Goal: Transaction & Acquisition: Book appointment/travel/reservation

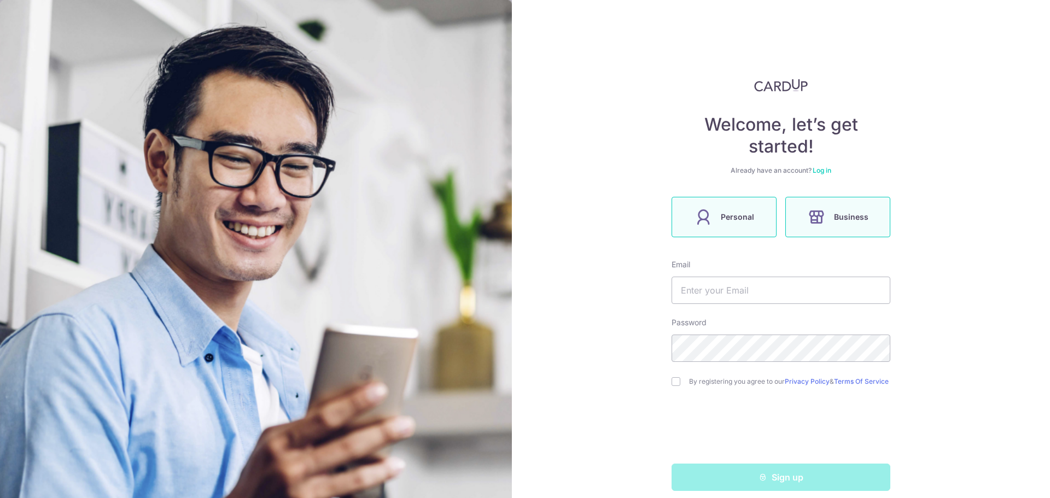
click at [749, 217] on span "Personal" at bounding box center [737, 217] width 33 height 13
click at [818, 171] on link "Log in" at bounding box center [822, 170] width 19 height 8
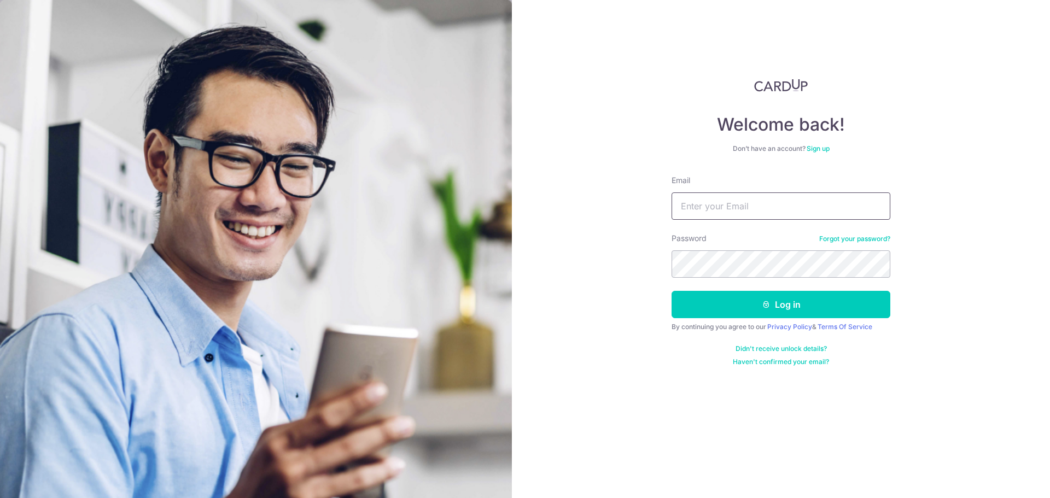
click at [719, 202] on input "Email" at bounding box center [781, 206] width 219 height 27
type input "ys93722@gmail.com"
click at [768, 305] on icon "submit" at bounding box center [766, 304] width 9 height 9
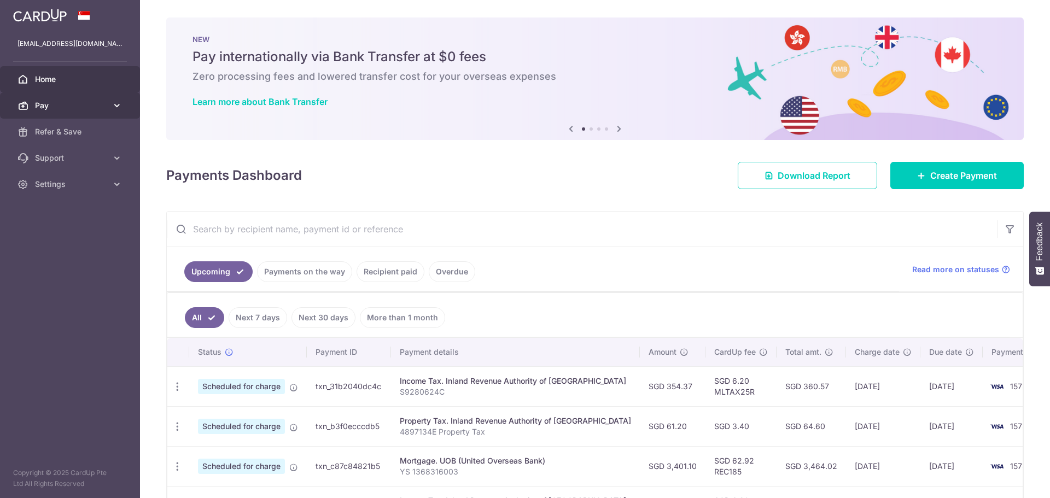
click at [113, 107] on icon at bounding box center [117, 105] width 11 height 11
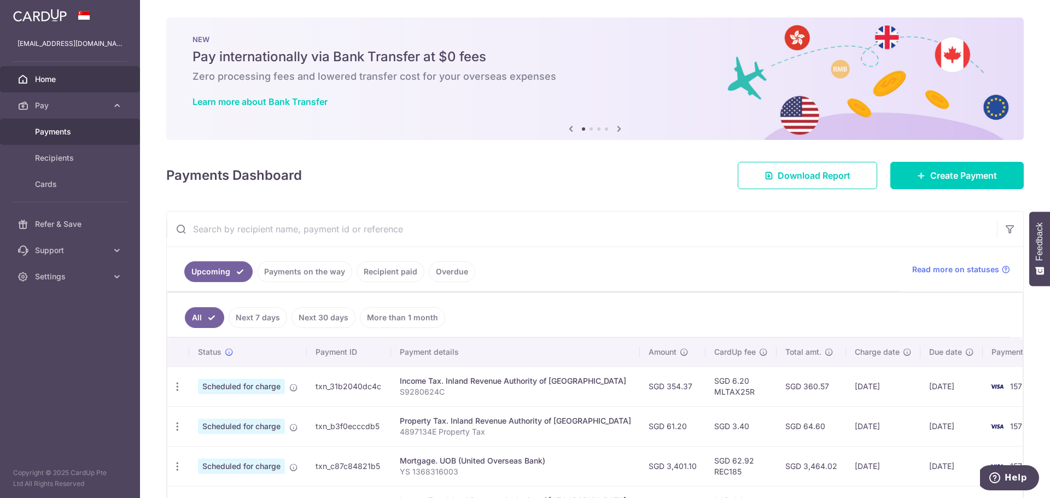
click at [40, 132] on span "Payments" at bounding box center [71, 131] width 72 height 11
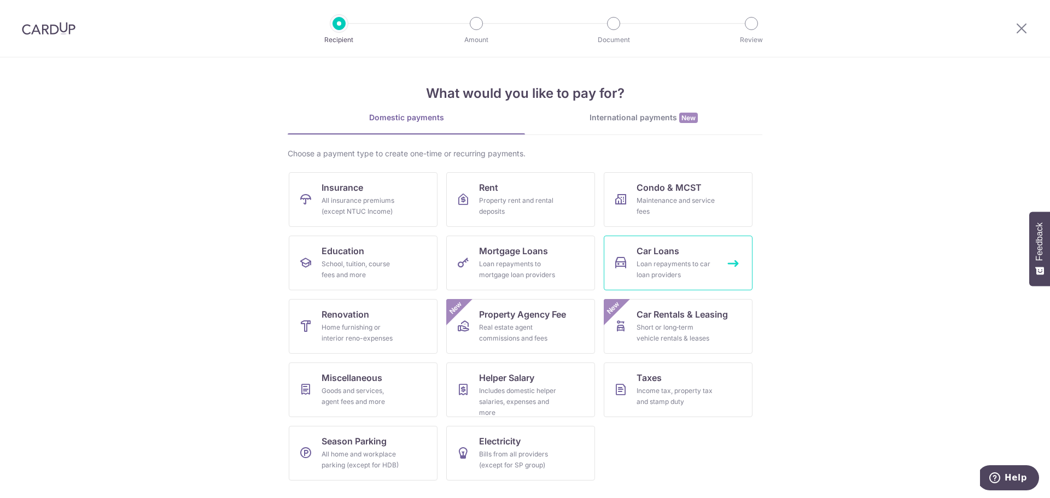
click at [680, 264] on div "Loan repayments to car loan providers" at bounding box center [676, 270] width 79 height 22
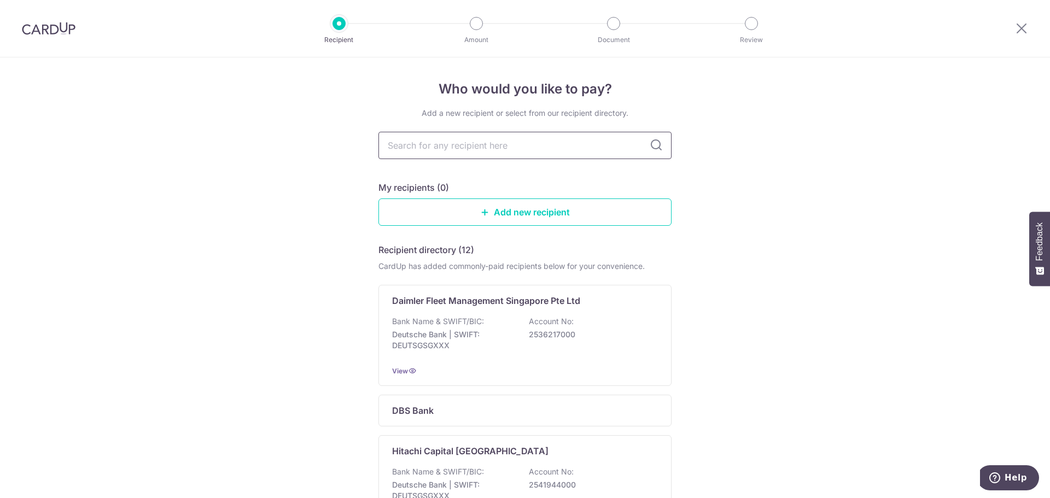
scroll to position [55, 0]
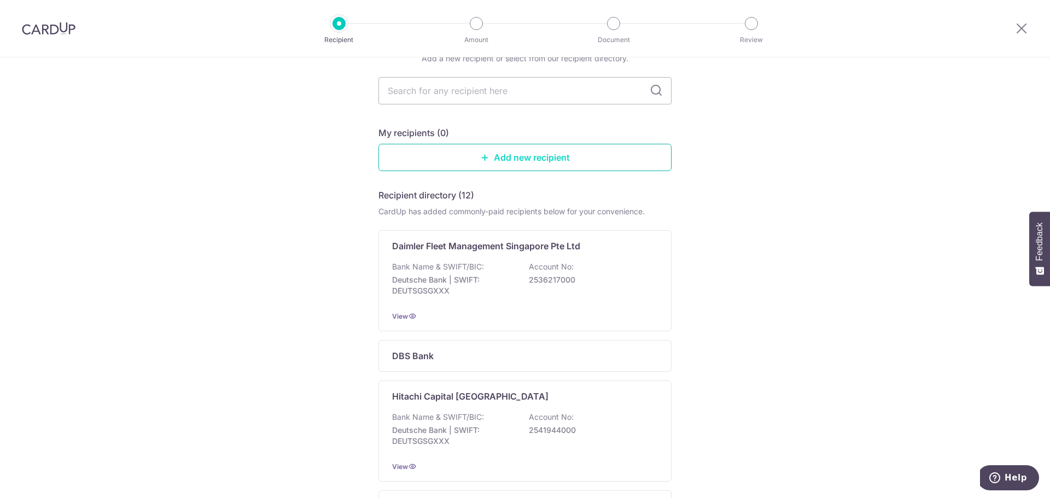
click at [533, 164] on link "Add new recipient" at bounding box center [524, 157] width 293 height 27
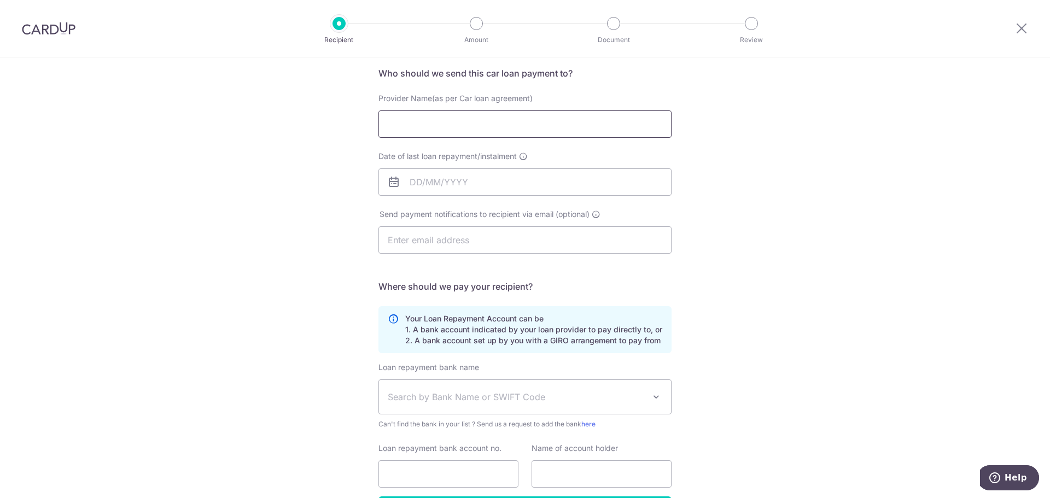
scroll to position [109, 0]
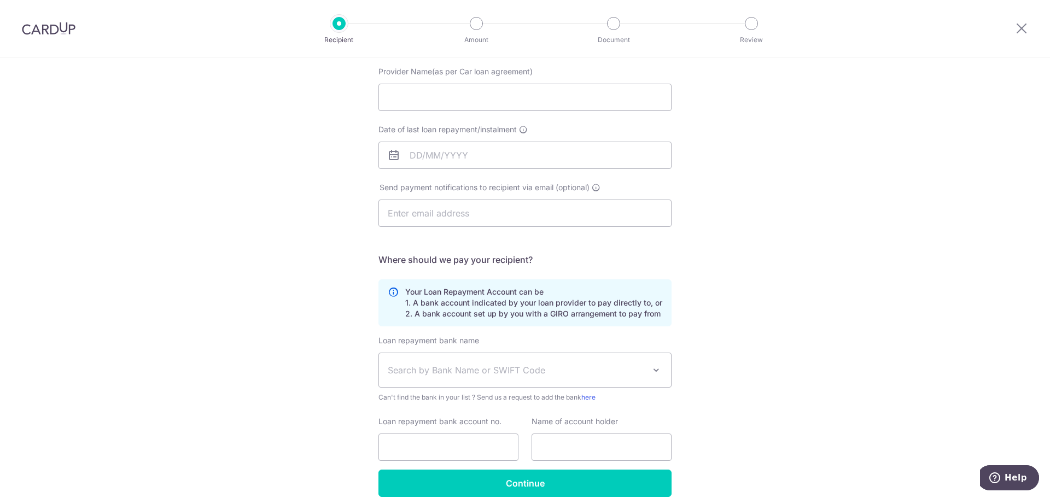
click at [389, 293] on icon at bounding box center [393, 303] width 11 height 33
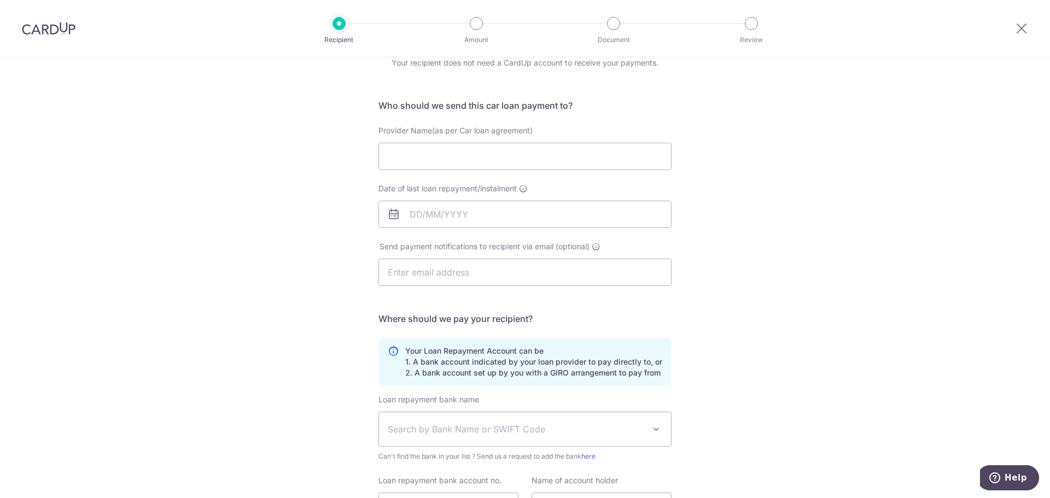
scroll to position [0, 0]
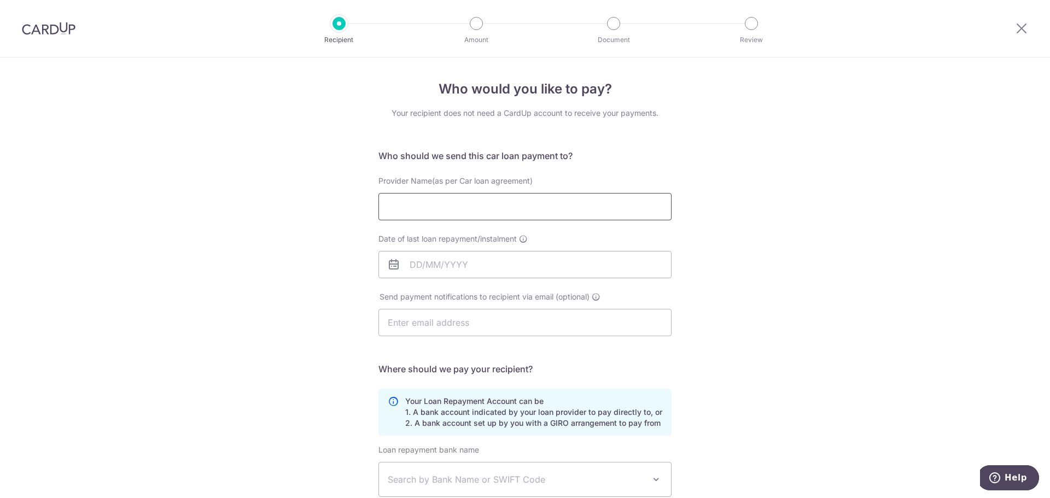
click at [537, 202] on input "Provider Name(as per Car loan agreement)" at bounding box center [524, 206] width 293 height 27
type input "DBS"
click at [775, 247] on div "Who would you like to pay? Your recipient does not need a CardUp account to rec…" at bounding box center [525, 357] width 1050 height 600
click at [425, 263] on input "Date of last loan repayment/instalment" at bounding box center [524, 264] width 293 height 27
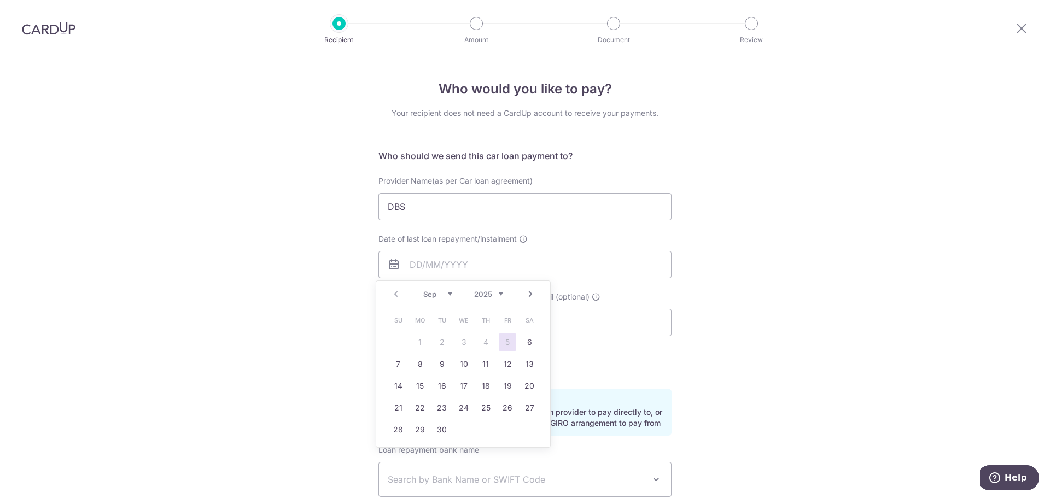
click at [399, 293] on div "Prev Next Sep Oct Nov Dec 2025 2026 2027 2028 2029 2030 2031 2032 2033 2034 2035" at bounding box center [463, 294] width 174 height 26
click at [397, 296] on div "Prev Next Sep Oct Nov Dec 2025 2026 2027 2028 2029 2030 2031 2032 2033 2034 2035" at bounding box center [463, 294] width 174 height 26
click at [435, 291] on select "Sep Oct Nov Dec" at bounding box center [437, 294] width 29 height 9
click at [423, 290] on select "Sep Oct Nov Dec" at bounding box center [437, 294] width 29 height 9
click at [499, 296] on select "2025 2026 2027 2028 2029 2030 2031 2032 2033 2034 2035" at bounding box center [488, 294] width 29 height 9
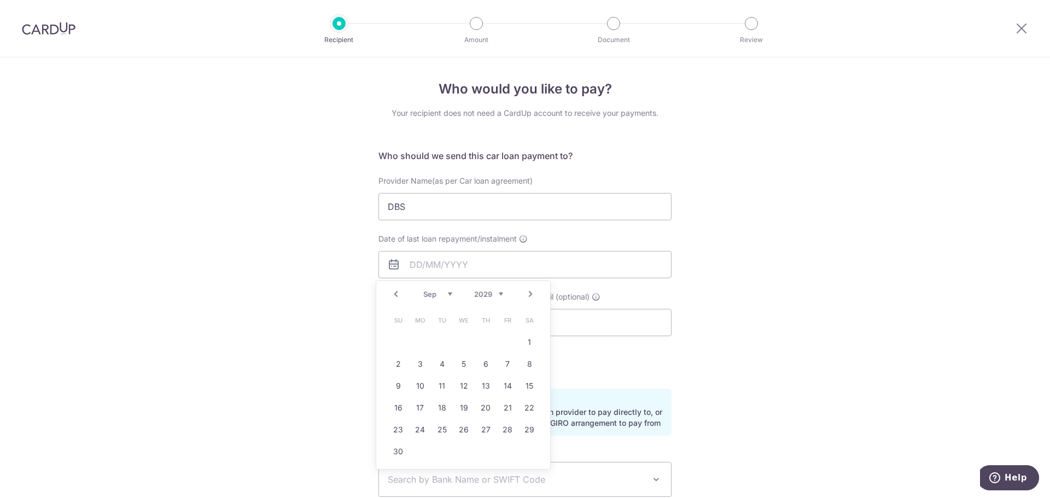
click at [445, 290] on select "Jan Feb Mar Apr May Jun Jul Aug Sep Oct Nov Dec" at bounding box center [437, 294] width 29 height 9
click at [460, 392] on link "14" at bounding box center [464, 386] width 18 height 18
type input "14/11/2029"
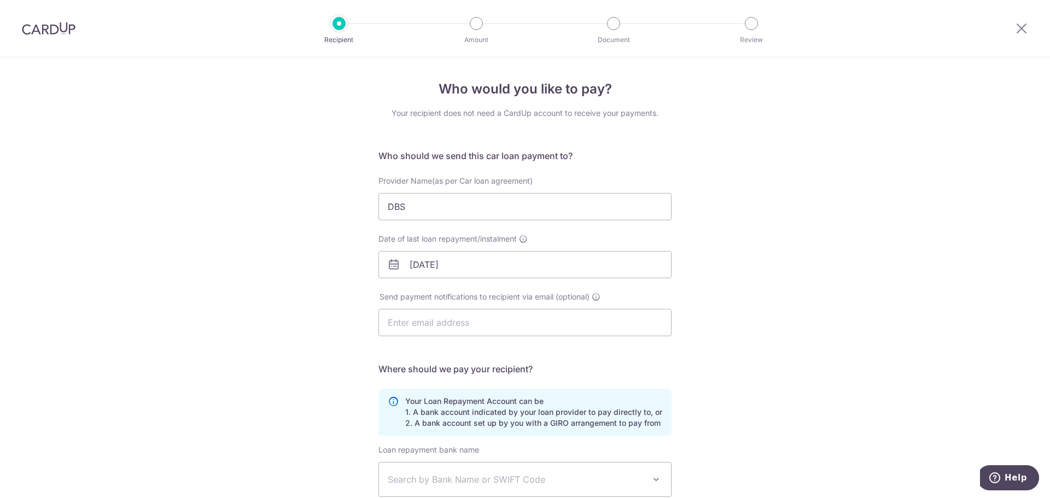
click at [791, 319] on div "Who would you like to pay? Your recipient does not need a CardUp account to rec…" at bounding box center [525, 357] width 1050 height 600
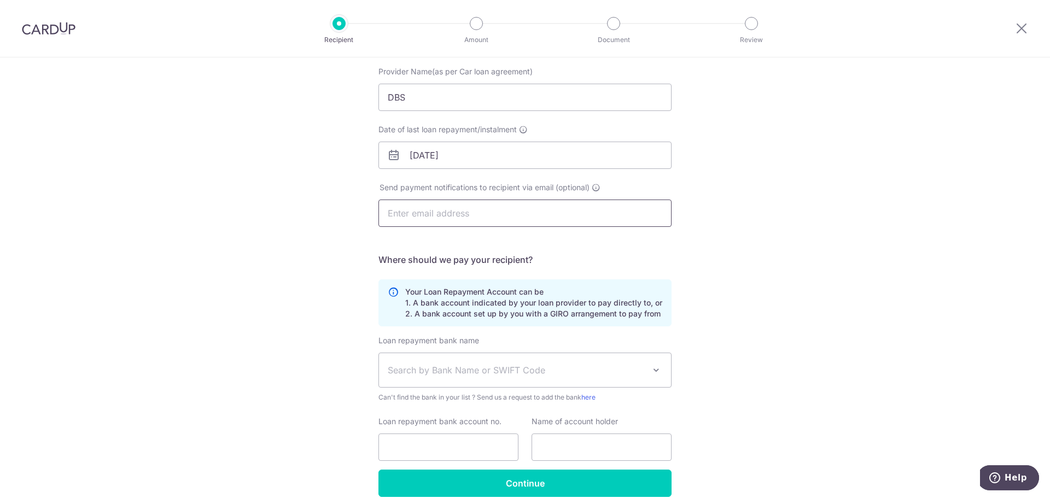
scroll to position [160, 0]
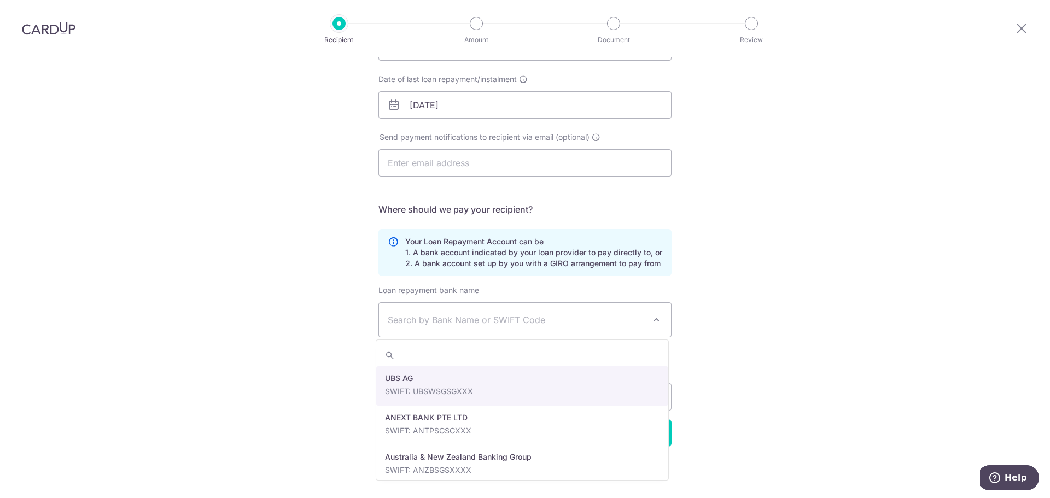
click at [650, 320] on span at bounding box center [656, 319] width 13 height 13
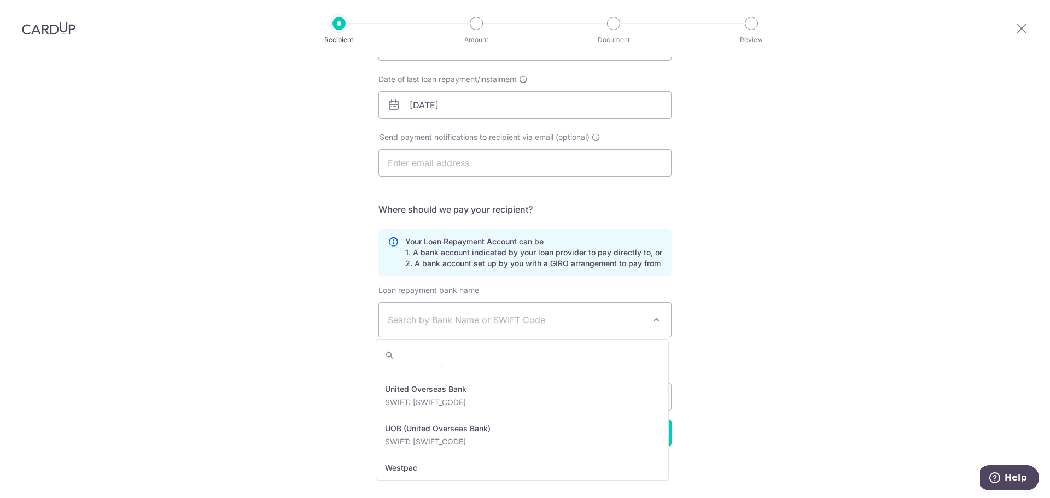
scroll to position [2380, 0]
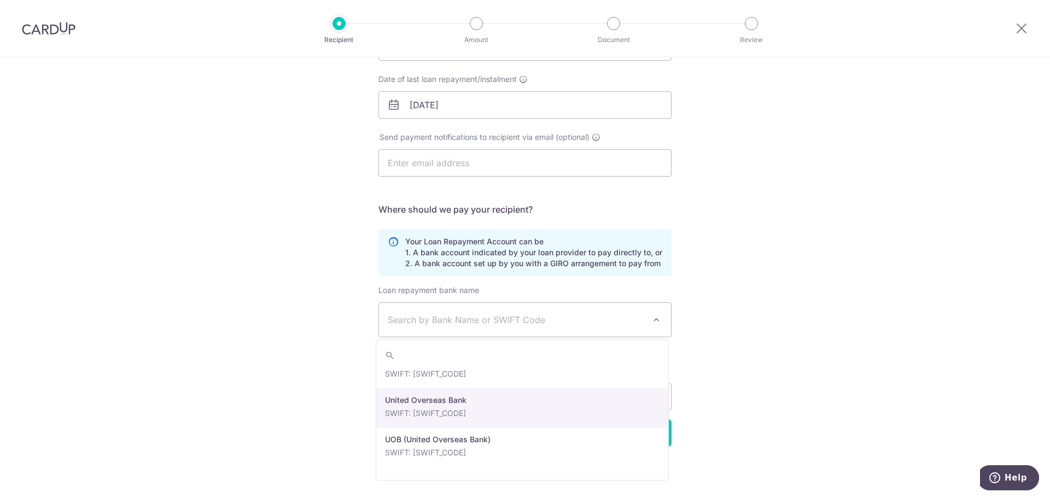
select select "23668"
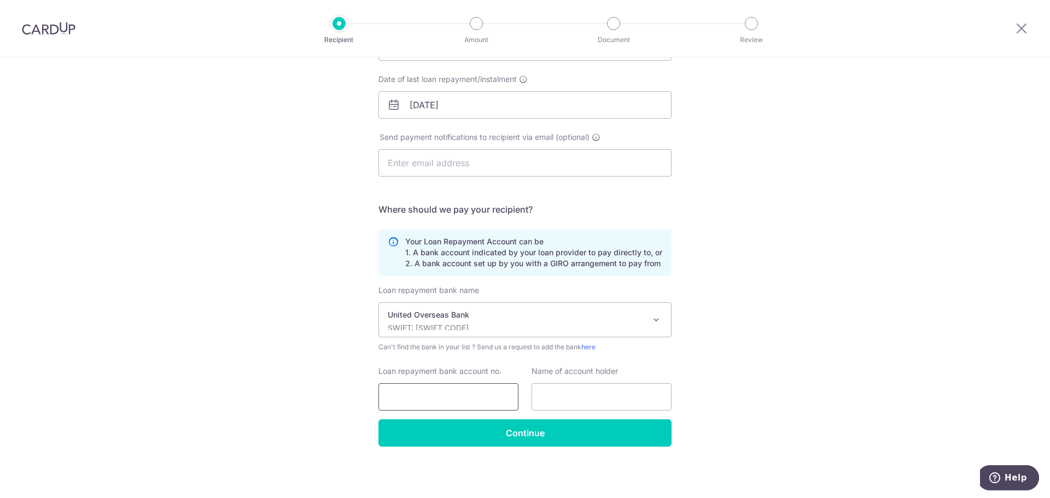
click at [428, 401] on input "Loan repayment bank account no." at bounding box center [448, 396] width 140 height 27
click at [425, 394] on input "Loan repayment bank account no." at bounding box center [448, 396] width 140 height 27
type input "3603156267"
click at [597, 390] on input "text" at bounding box center [602, 396] width 140 height 27
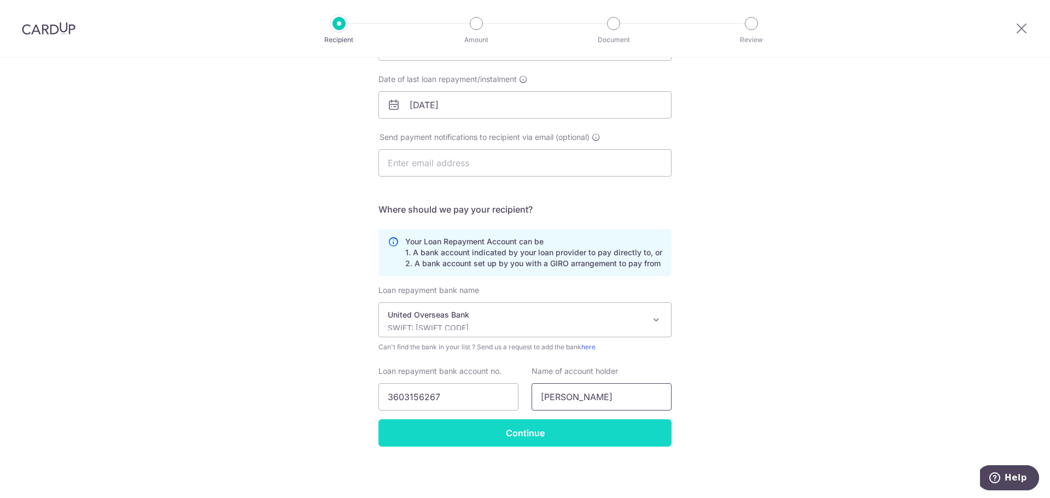
type input "YU SONG"
click at [504, 439] on input "Continue" at bounding box center [524, 432] width 293 height 27
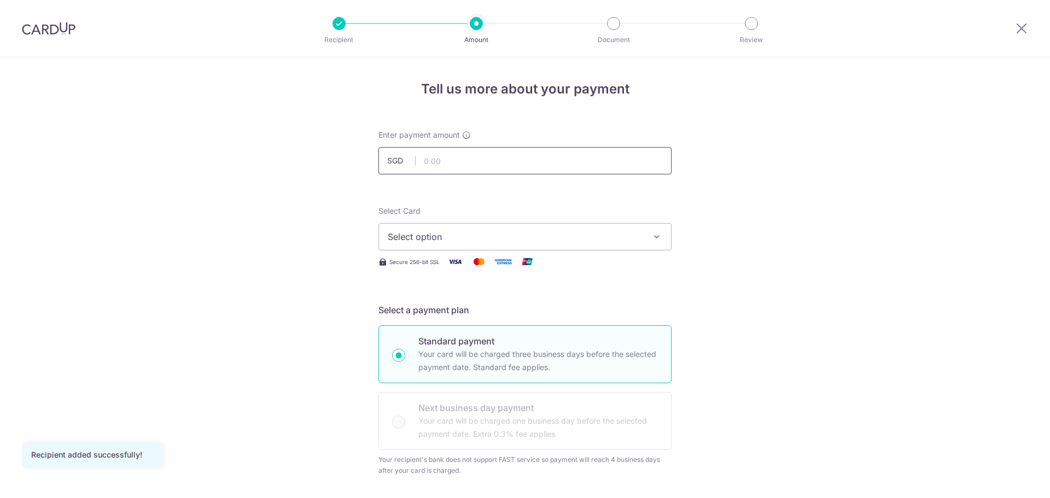
click at [494, 159] on input "text" at bounding box center [524, 160] width 293 height 27
type input "972.00"
click at [644, 234] on button "Select option" at bounding box center [524, 236] width 293 height 27
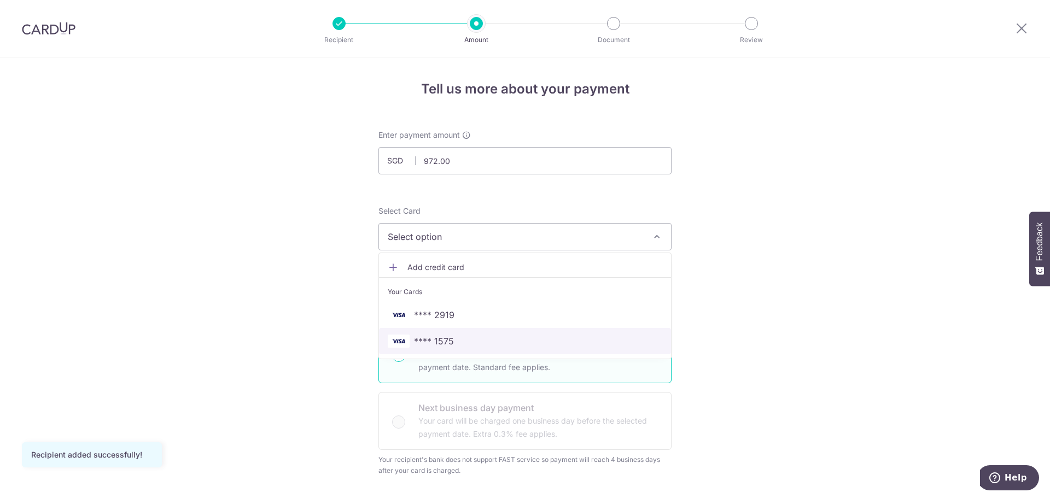
click at [469, 345] on span "**** 1575" at bounding box center [525, 341] width 275 height 13
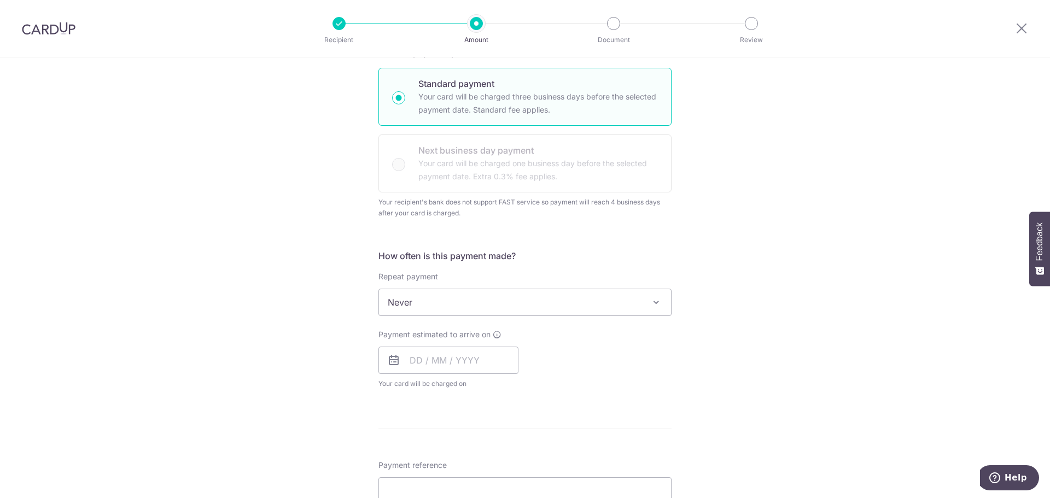
scroll to position [273, 0]
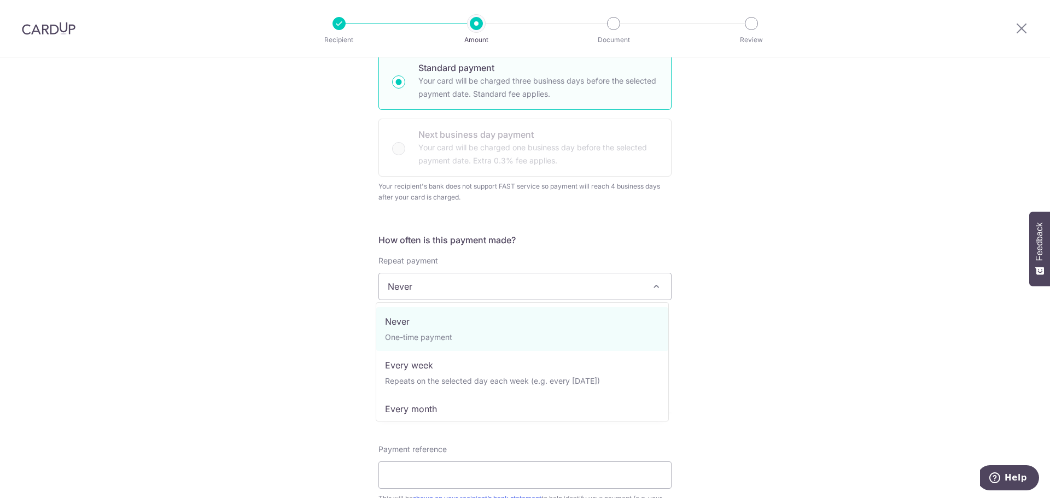
click at [622, 284] on span "Never" at bounding box center [525, 286] width 292 height 26
select select "3"
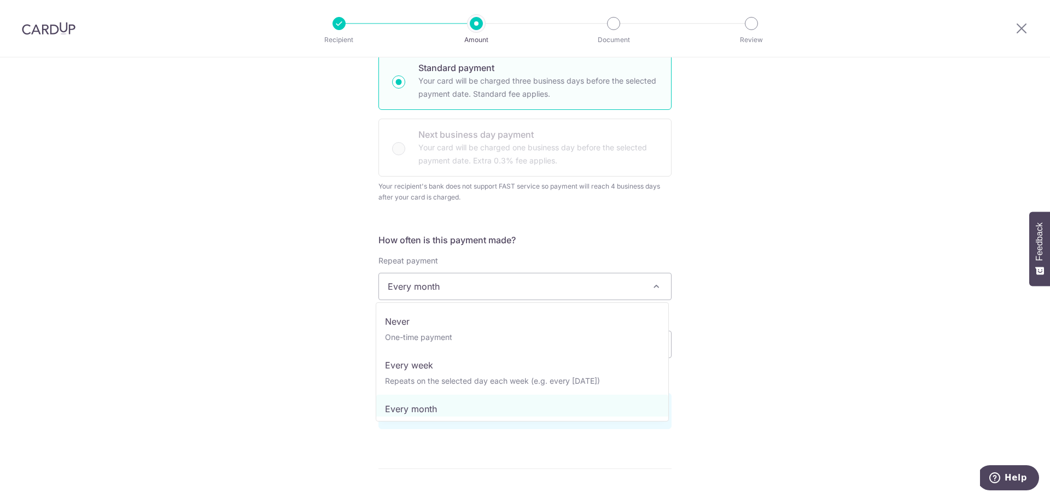
drag, startPoint x: 655, startPoint y: 285, endPoint x: 622, endPoint y: 313, distance: 42.7
click at [654, 285] on span at bounding box center [656, 286] width 13 height 13
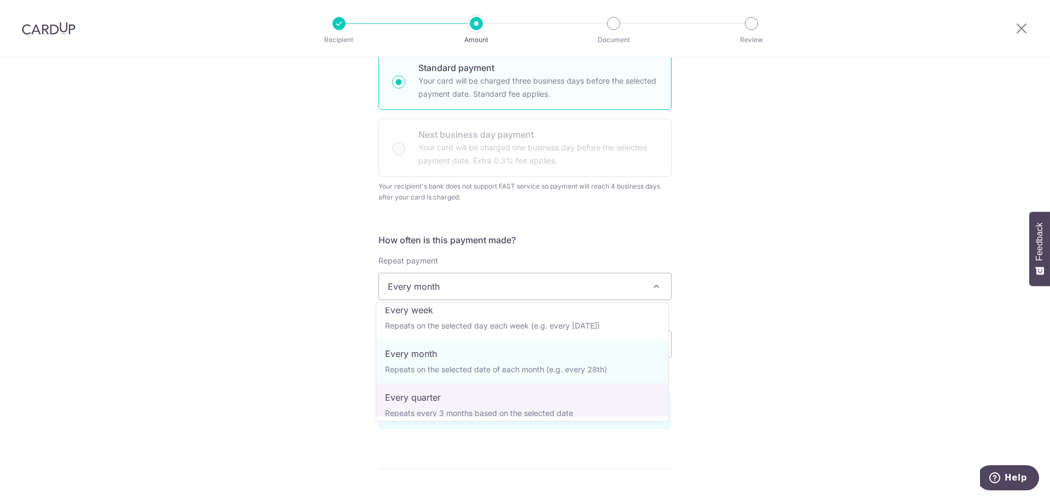
scroll to position [55, 0]
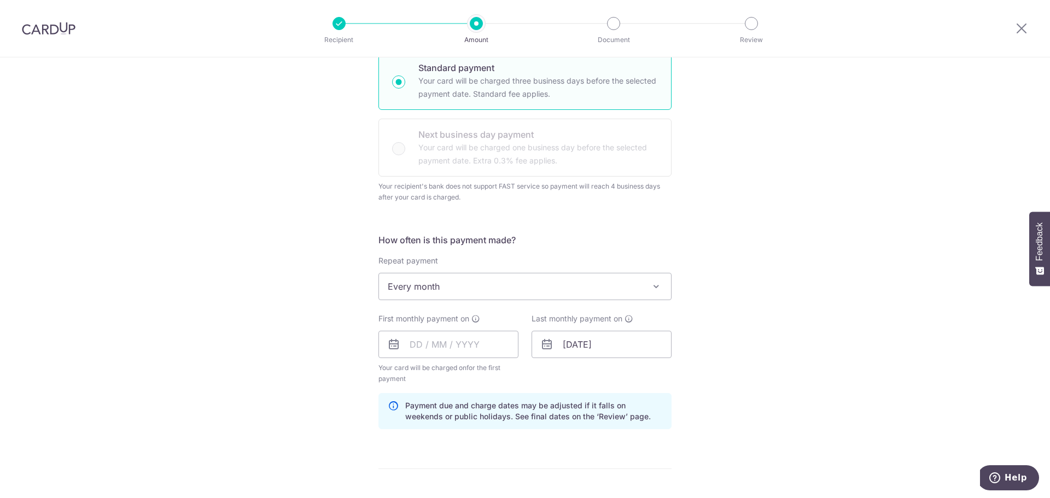
click at [804, 344] on div "Tell us more about your payment Enter payment amount SGD 972.00 972.00 Recipien…" at bounding box center [525, 319] width 1050 height 1071
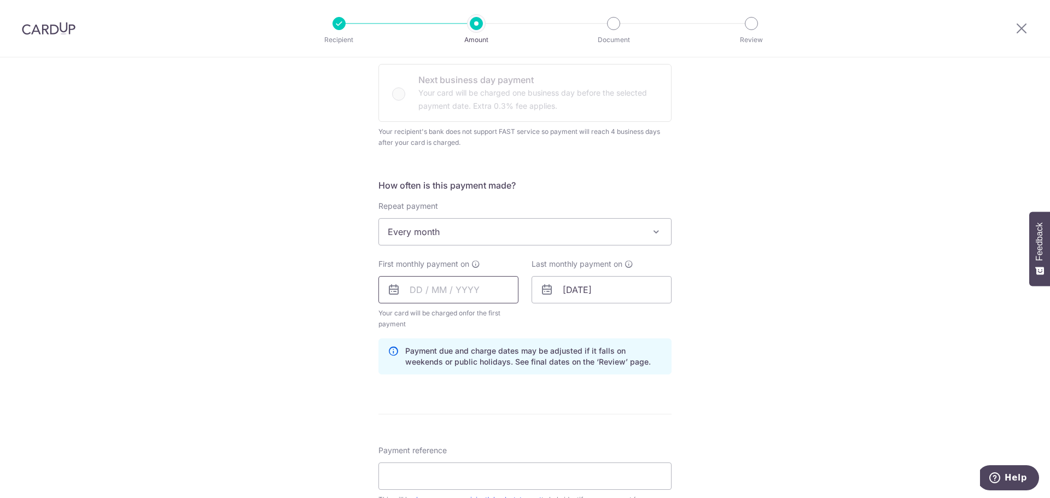
click at [462, 291] on input "text" at bounding box center [448, 289] width 140 height 27
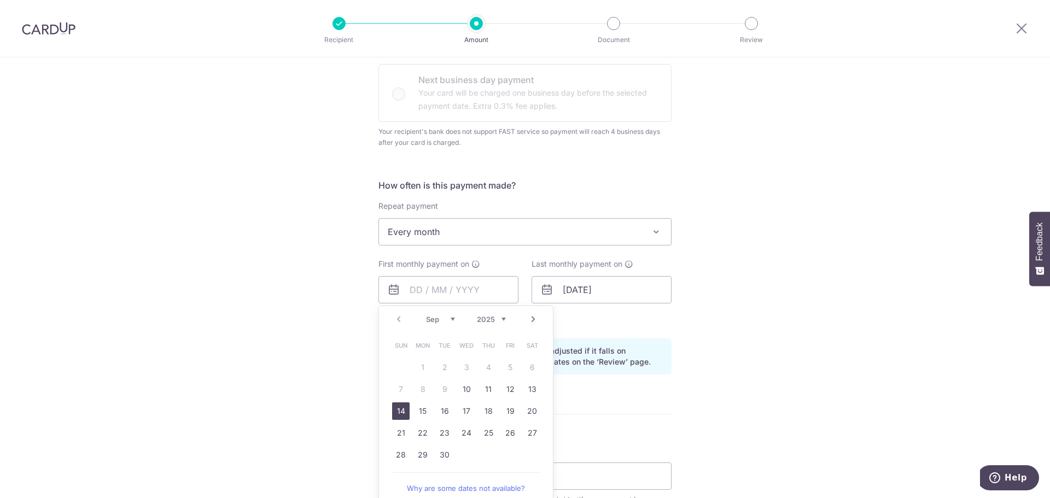
click at [401, 413] on link "14" at bounding box center [401, 412] width 18 height 18
type input "14/09/2025"
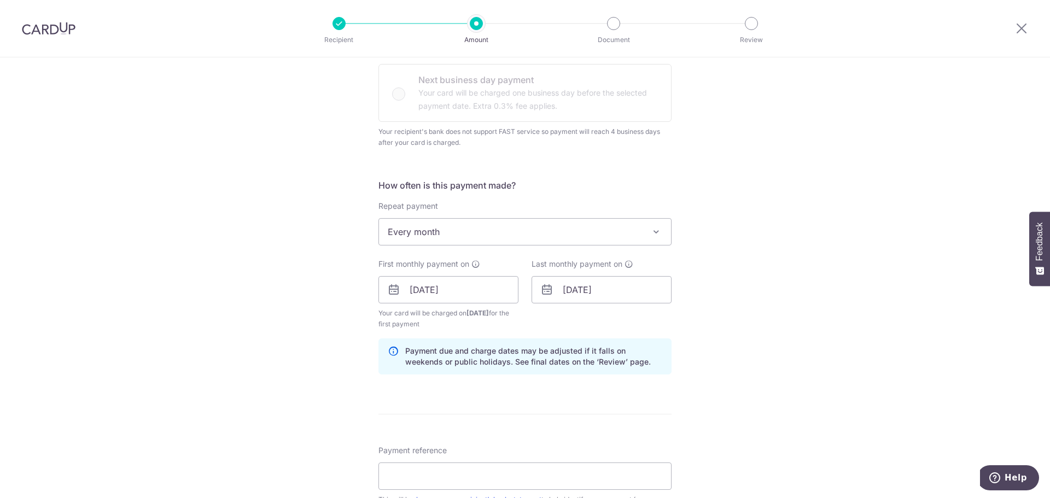
click at [820, 314] on div "Tell us more about your payment Enter payment amount SGD 972.00 972.00 Recipien…" at bounding box center [525, 264] width 1050 height 1071
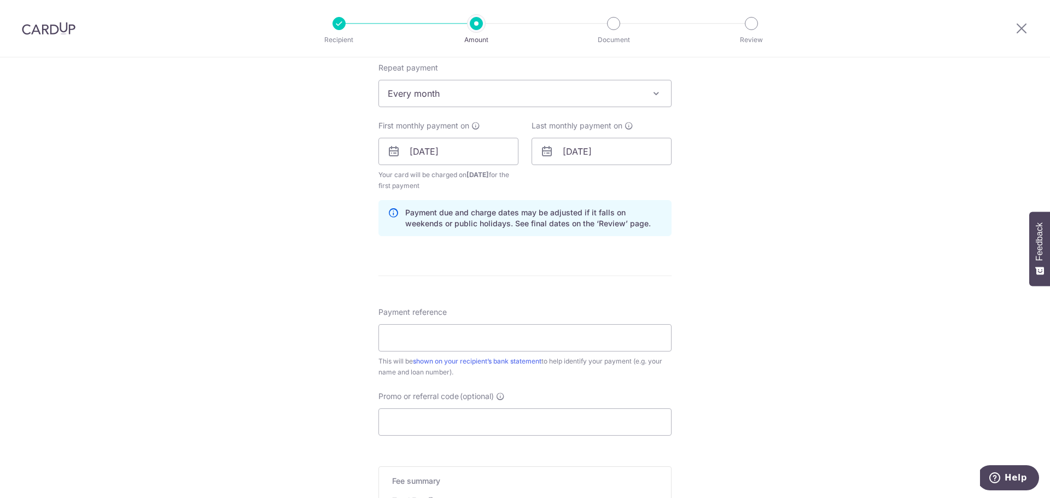
scroll to position [492, 0]
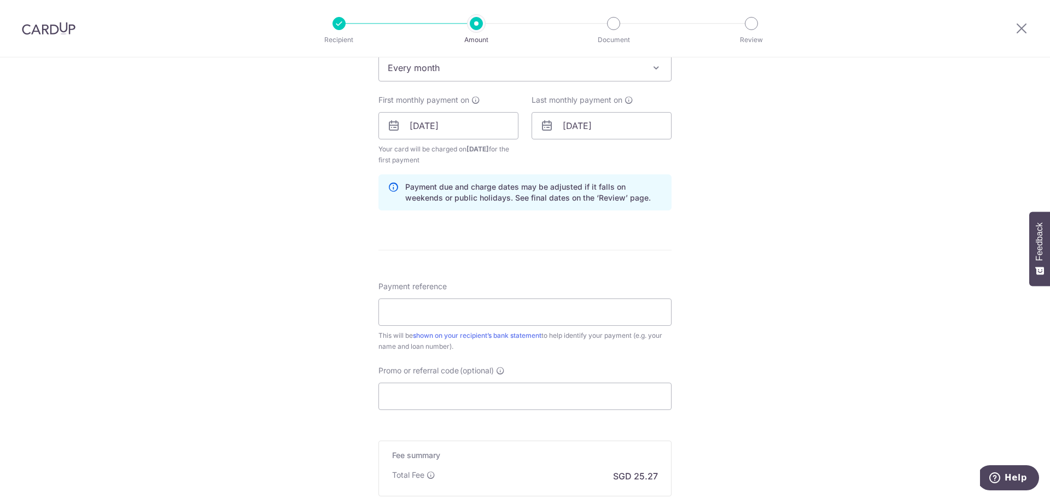
click at [795, 215] on div "Tell us more about your payment Enter payment amount SGD 972.00 972.00 Recipien…" at bounding box center [525, 100] width 1050 height 1071
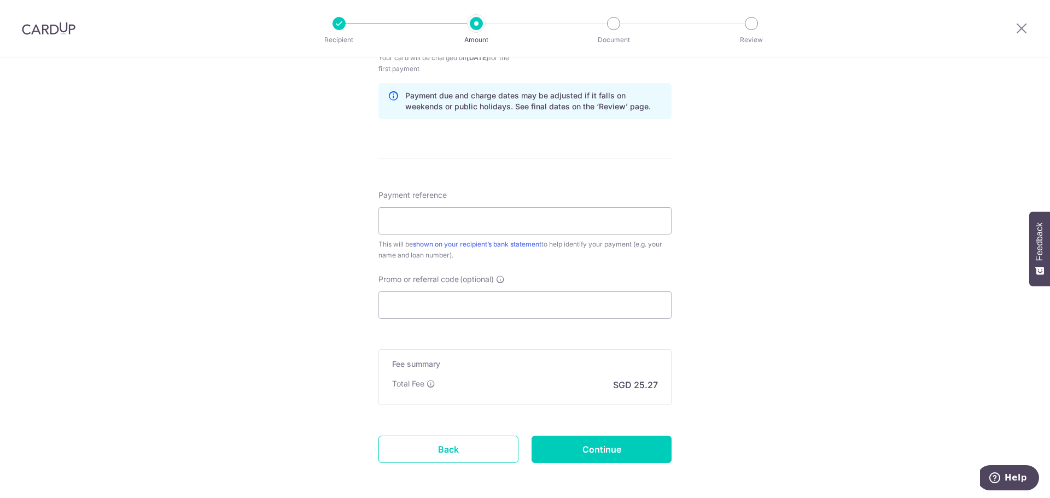
scroll to position [602, 0]
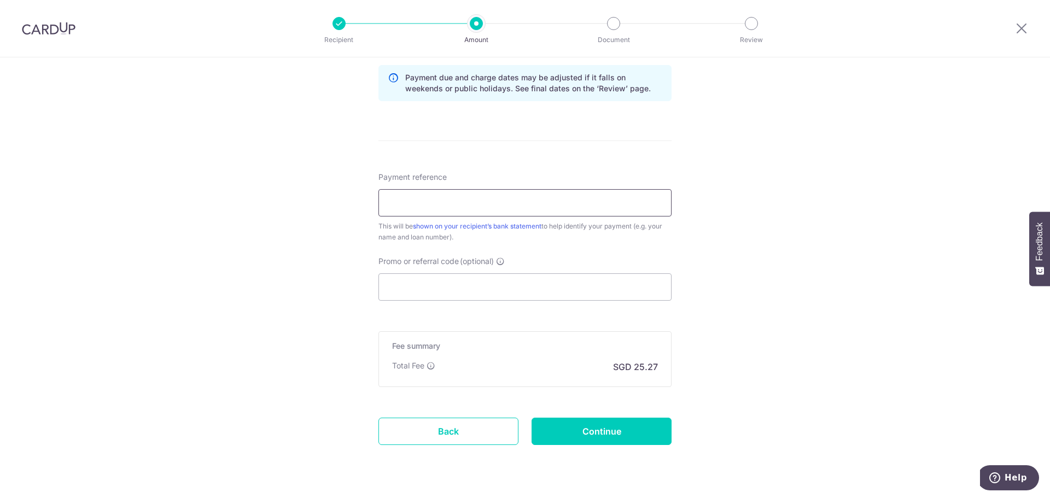
click at [615, 200] on input "Payment reference" at bounding box center [524, 202] width 293 height 27
type input "SMR352K"
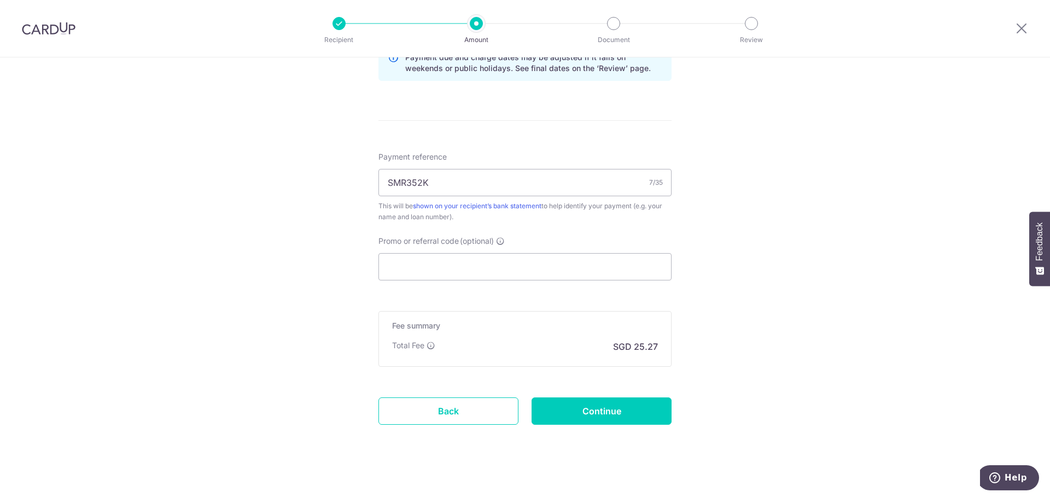
scroll to position [631, 0]
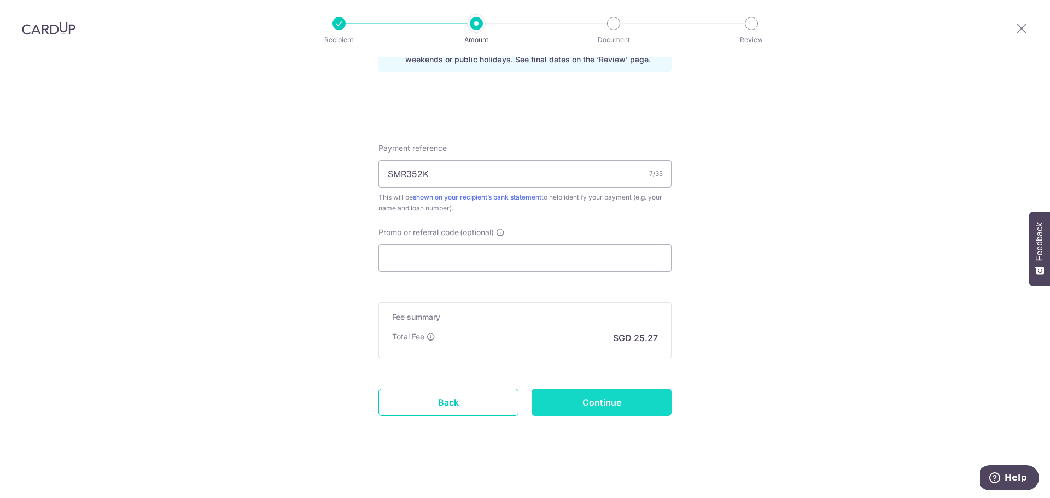
click at [617, 399] on input "Continue" at bounding box center [602, 402] width 140 height 27
type input "Create Schedule"
